Goal: Transaction & Acquisition: Purchase product/service

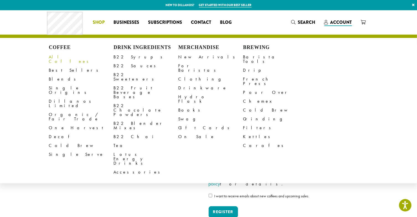
type input "**********"
click at [67, 59] on link "All Coffees" at bounding box center [81, 59] width 65 height 13
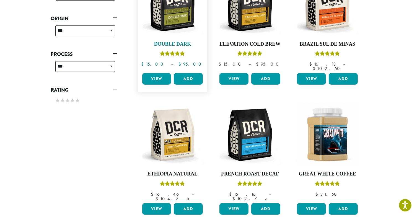
scroll to position [249, 0]
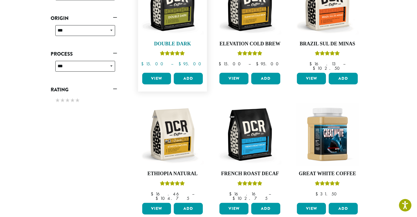
click at [185, 12] on img at bounding box center [172, 5] width 64 height 64
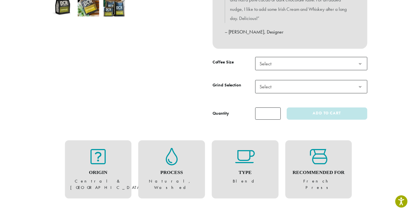
scroll to position [208, 0]
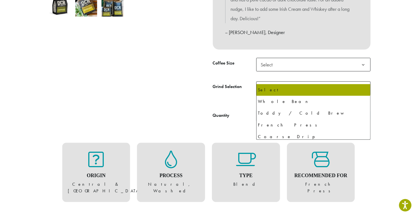
click at [274, 83] on span "Select" at bounding box center [268, 88] width 20 height 11
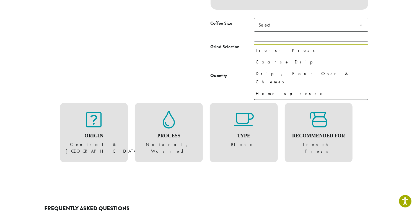
scroll to position [38, 0]
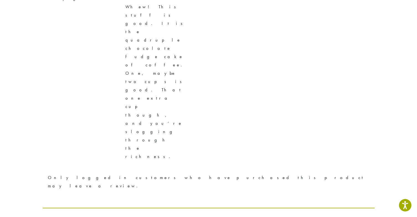
scroll to position [622, 0]
